Goal: Task Accomplishment & Management: Manage account settings

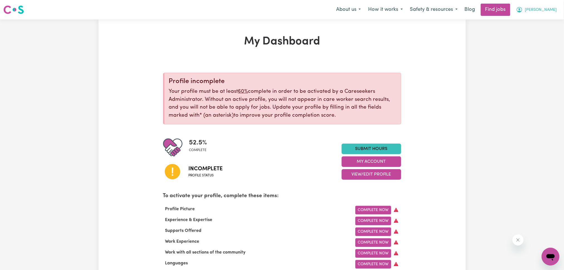
click at [540, 12] on span "[PERSON_NAME]" at bounding box center [541, 10] width 32 height 6
drag, startPoint x: 482, startPoint y: 123, endPoint x: 416, endPoint y: 165, distance: 78.7
click at [538, 12] on span "[PERSON_NAME]" at bounding box center [541, 10] width 32 height 6
click at [534, 43] on link "Logout" at bounding box center [538, 42] width 44 height 11
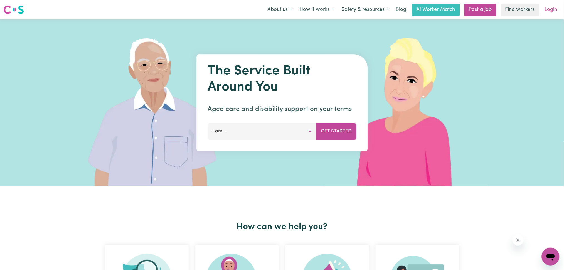
click at [545, 6] on link "Login" at bounding box center [550, 10] width 19 height 12
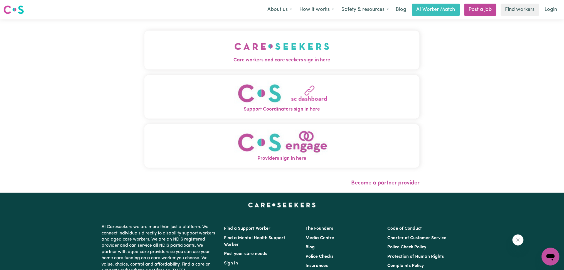
click at [144, 42] on button "Care workers and care seekers sign in here" at bounding box center [281, 50] width 275 height 39
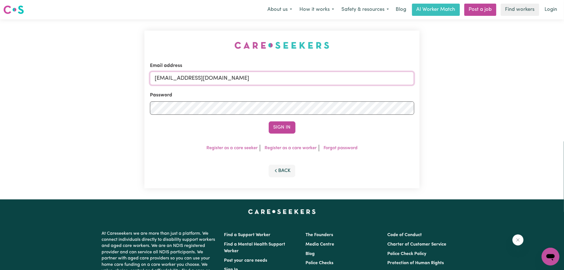
drag, startPoint x: 250, startPoint y: 77, endPoint x: 230, endPoint y: 85, distance: 22.1
click at [250, 77] on input "[EMAIL_ADDRESS][DOMAIN_NAME]" at bounding box center [282, 78] width 264 height 13
drag, startPoint x: 184, startPoint y: 75, endPoint x: 337, endPoint y: 75, distance: 153.3
click at [337, 75] on input "Superuser~[EMAIL_ADDRESS][DOMAIN_NAME]" at bounding box center [282, 78] width 264 height 13
type input "Superuser~[EMAIL_ADDRESS][DOMAIN_NAME]"
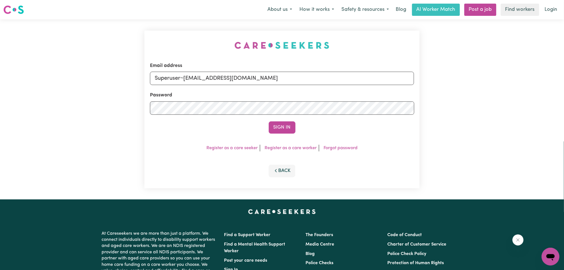
drag, startPoint x: 289, startPoint y: 129, endPoint x: 230, endPoint y: 50, distance: 98.0
click at [288, 129] on button "Sign In" at bounding box center [282, 128] width 27 height 12
